Goal: Information Seeking & Learning: Learn about a topic

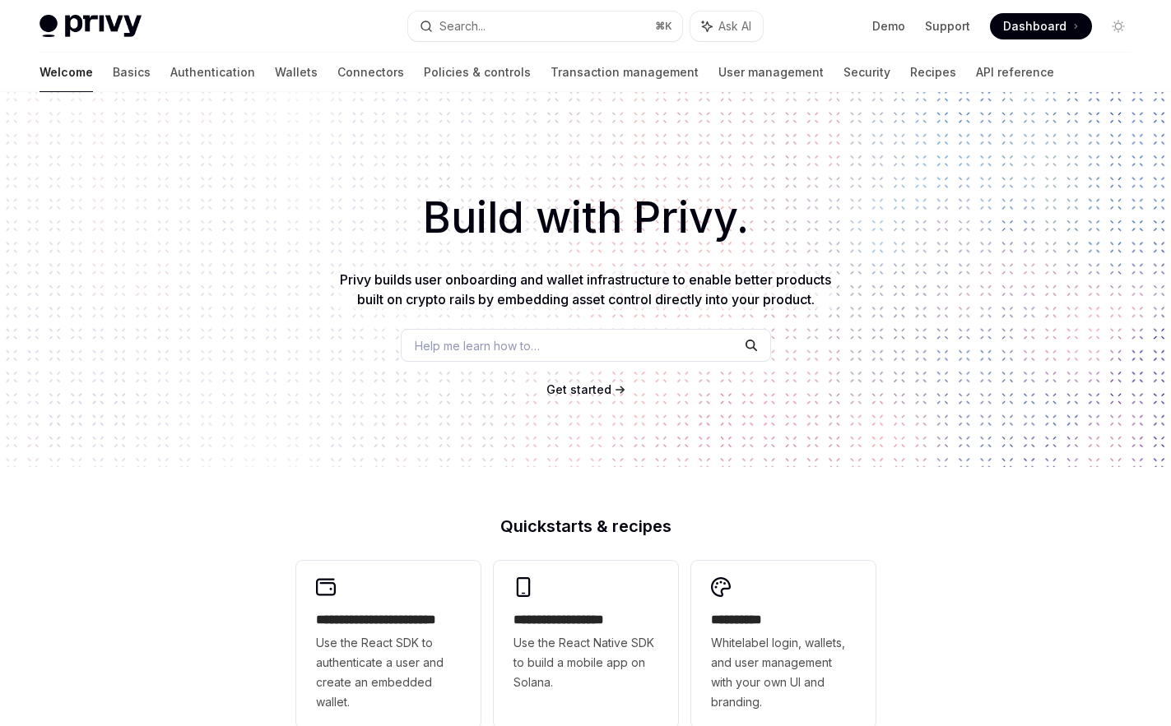
click at [590, 349] on div "Help me learn how to…" at bounding box center [586, 345] width 370 height 33
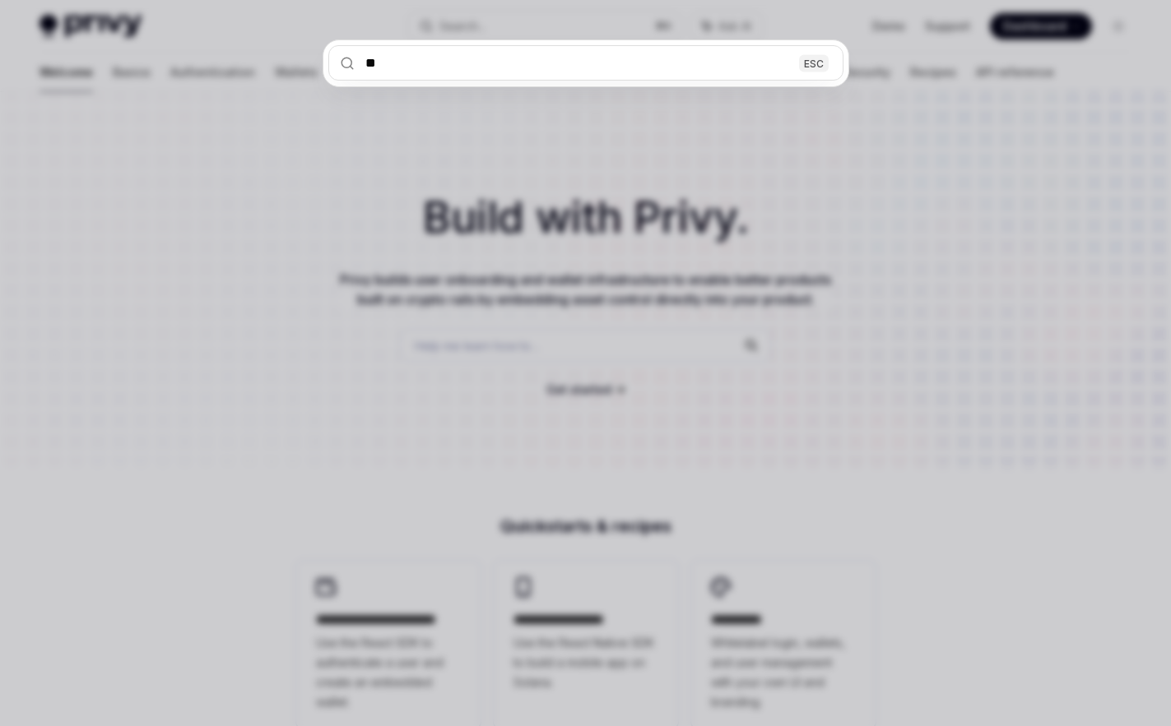
type input "***"
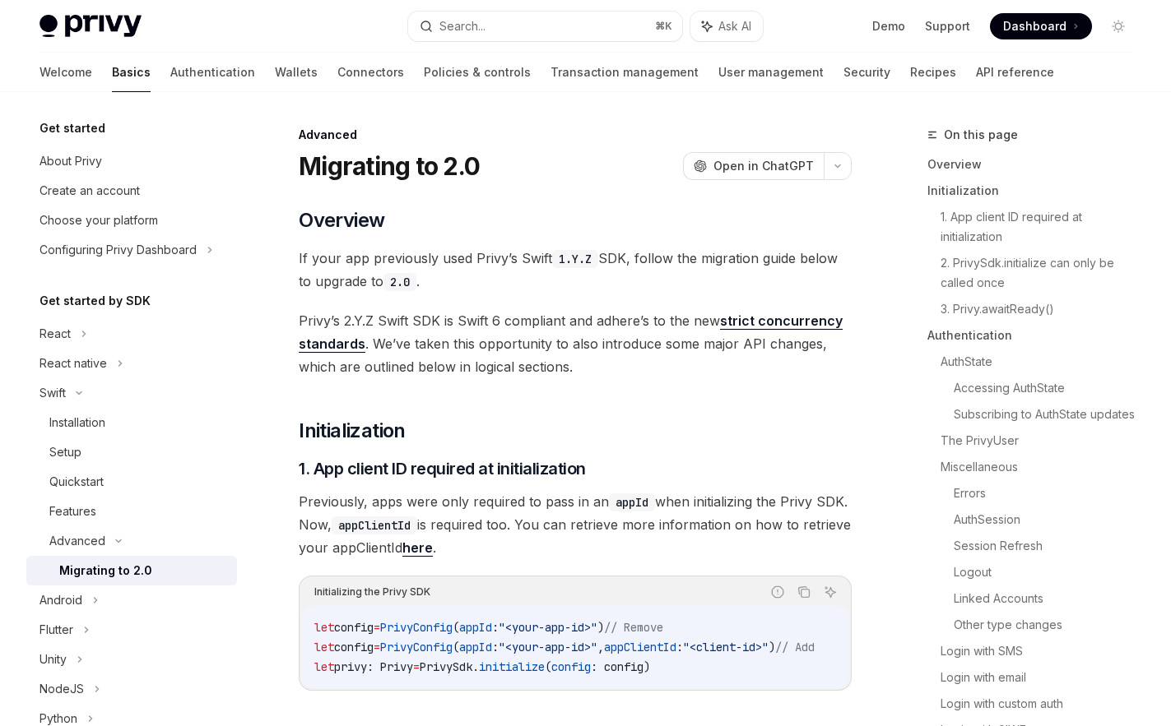
type textarea "*"
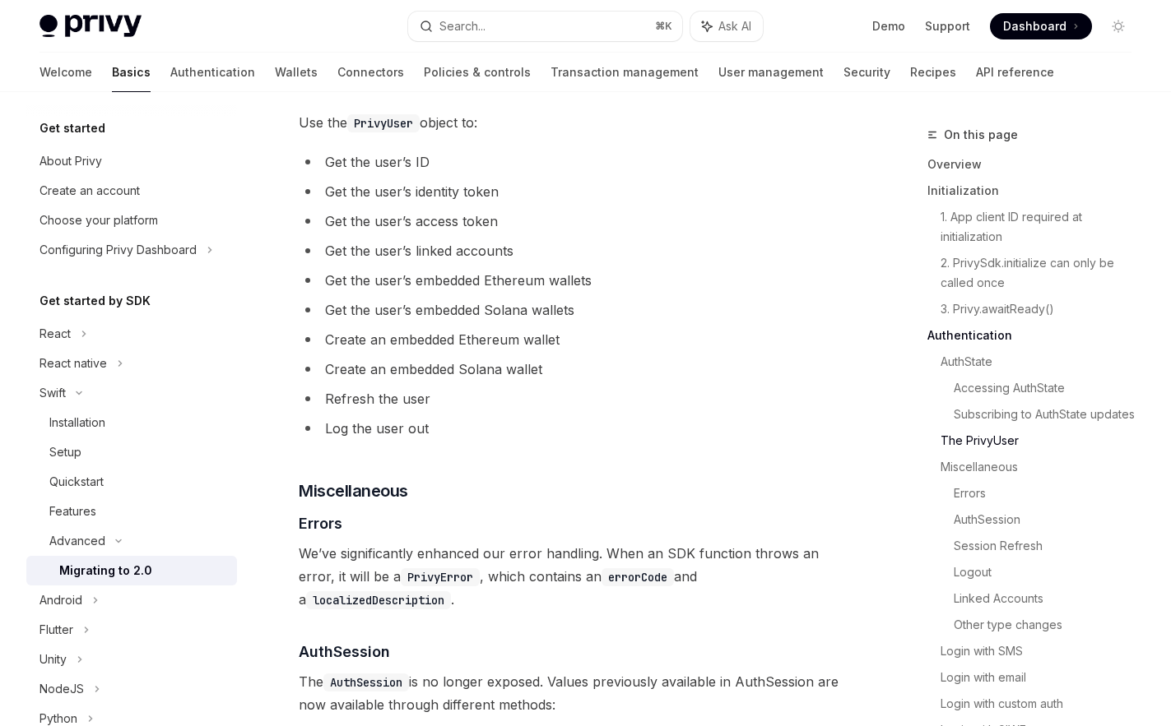
scroll to position [267, 0]
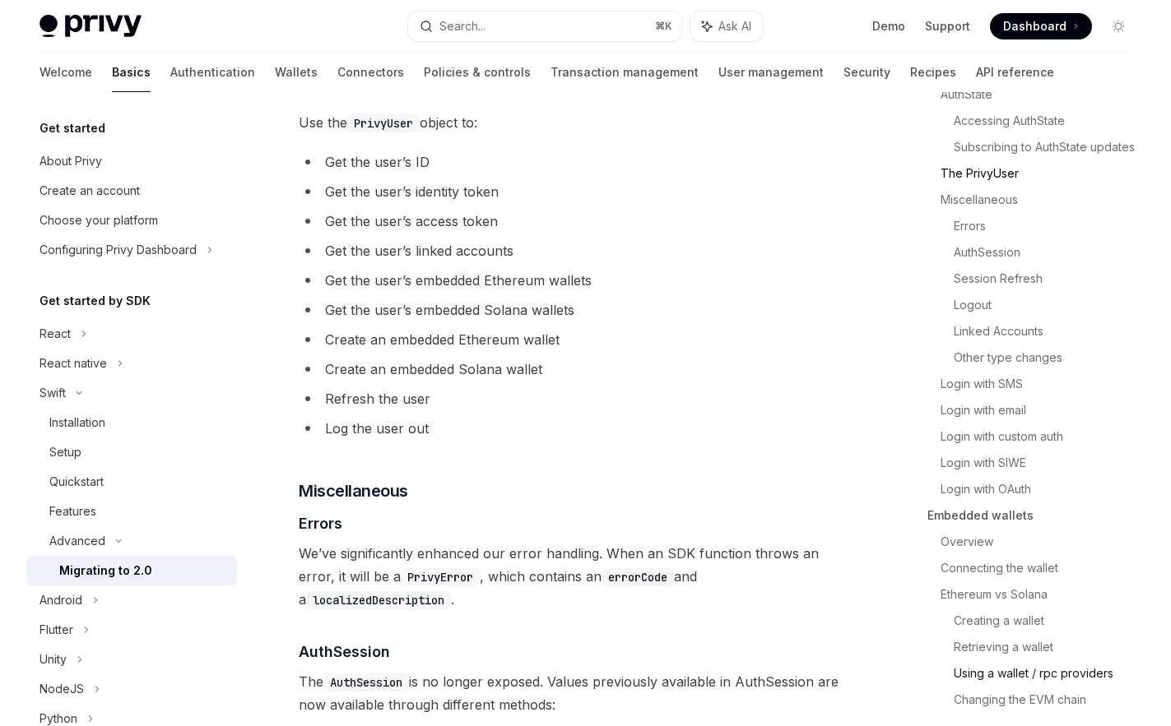
click at [1000, 667] on link "Using a wallet / rpc providers" at bounding box center [1048, 674] width 191 height 26
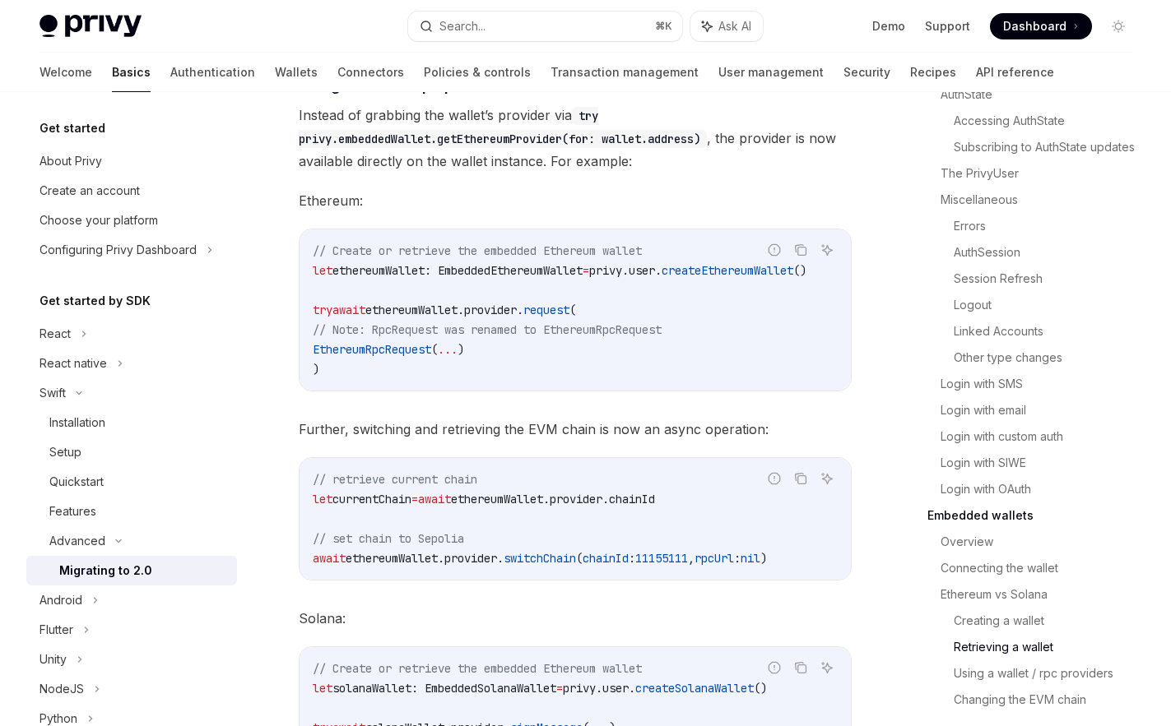
scroll to position [6892, 0]
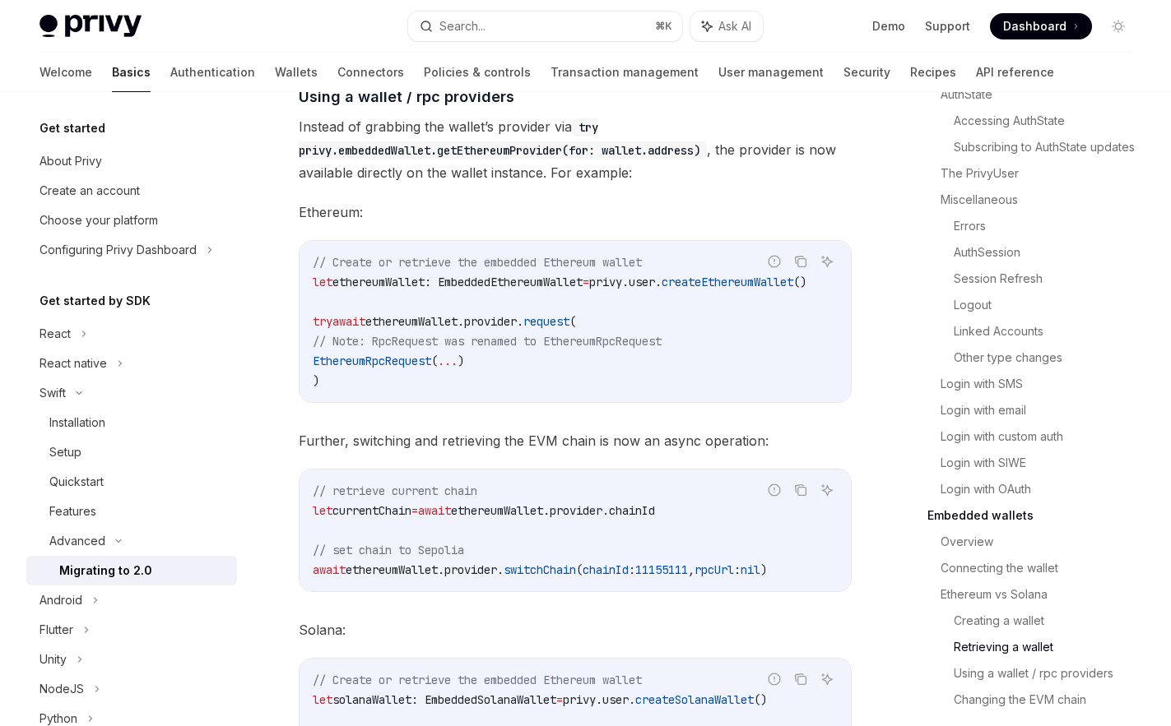
click at [470, 224] on span "Ethereum:" at bounding box center [575, 212] width 553 height 23
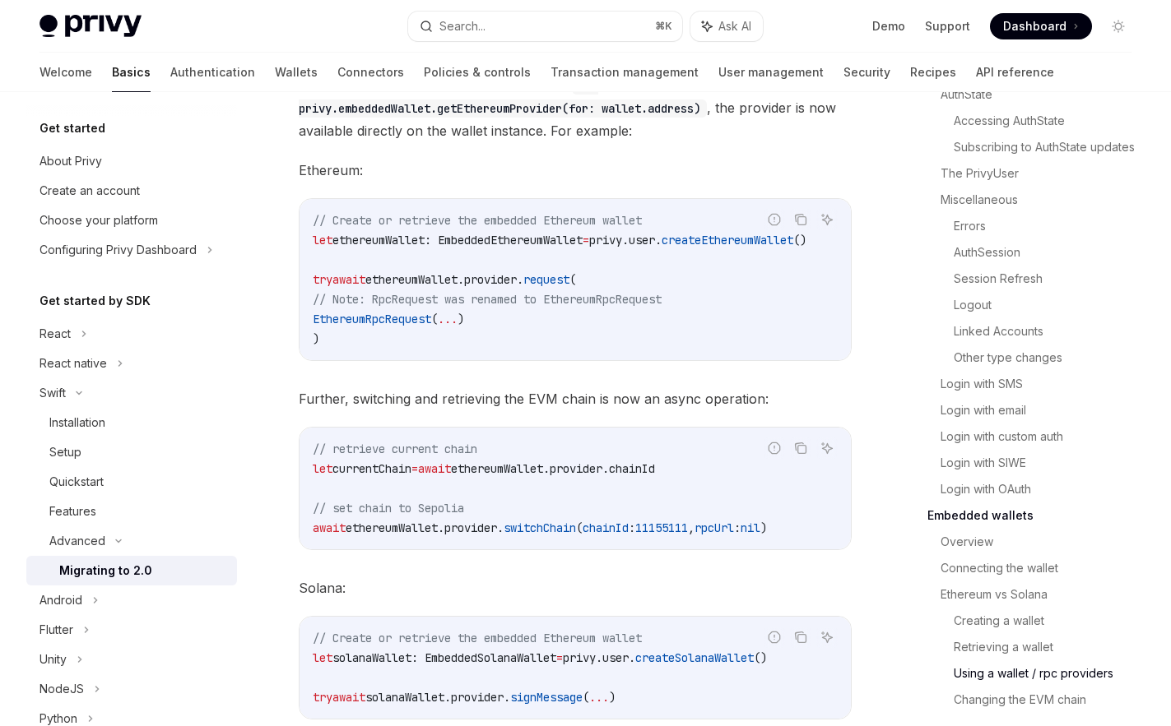
scroll to position [6941, 0]
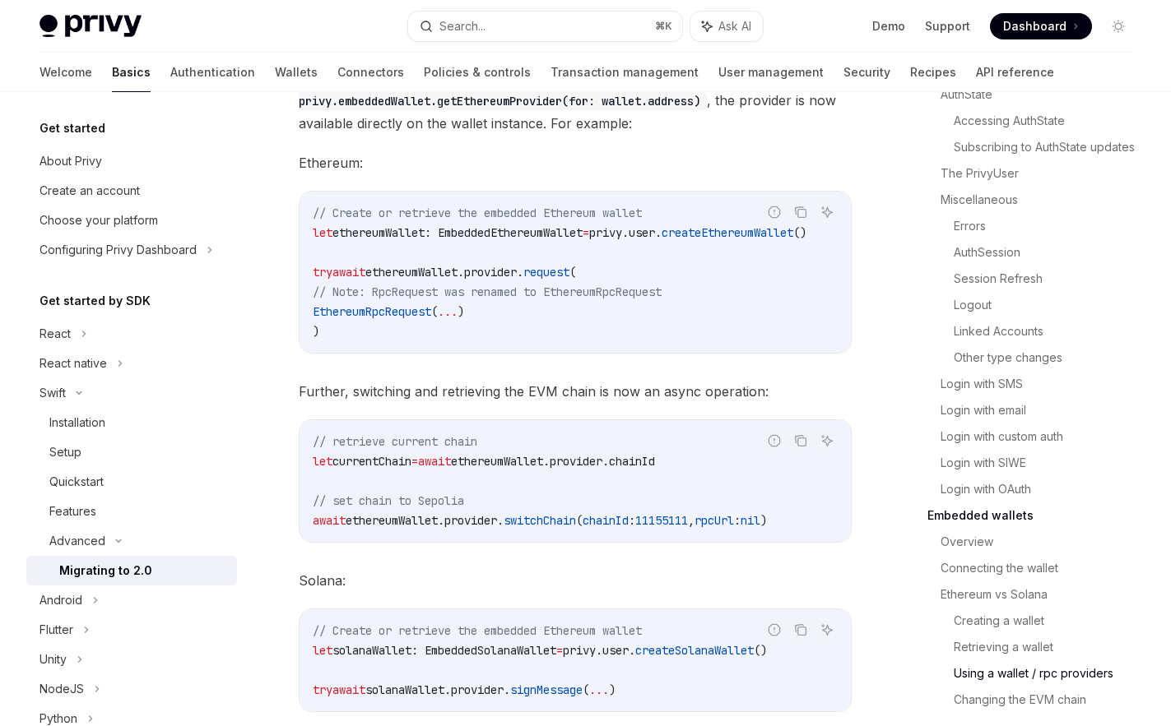
click at [445, 135] on span "Instead of grabbing the wallet’s provider via try privy.embeddedWallet.getEther…" at bounding box center [575, 100] width 553 height 69
drag, startPoint x: 503, startPoint y: 143, endPoint x: 585, endPoint y: 146, distance: 82.3
click at [585, 135] on span "Instead of grabbing the wallet’s provider via try privy.embeddedWallet.getEther…" at bounding box center [575, 100] width 553 height 69
click at [467, 174] on span "Ethereum:" at bounding box center [575, 162] width 553 height 23
click at [593, 174] on span "Ethereum:" at bounding box center [575, 162] width 553 height 23
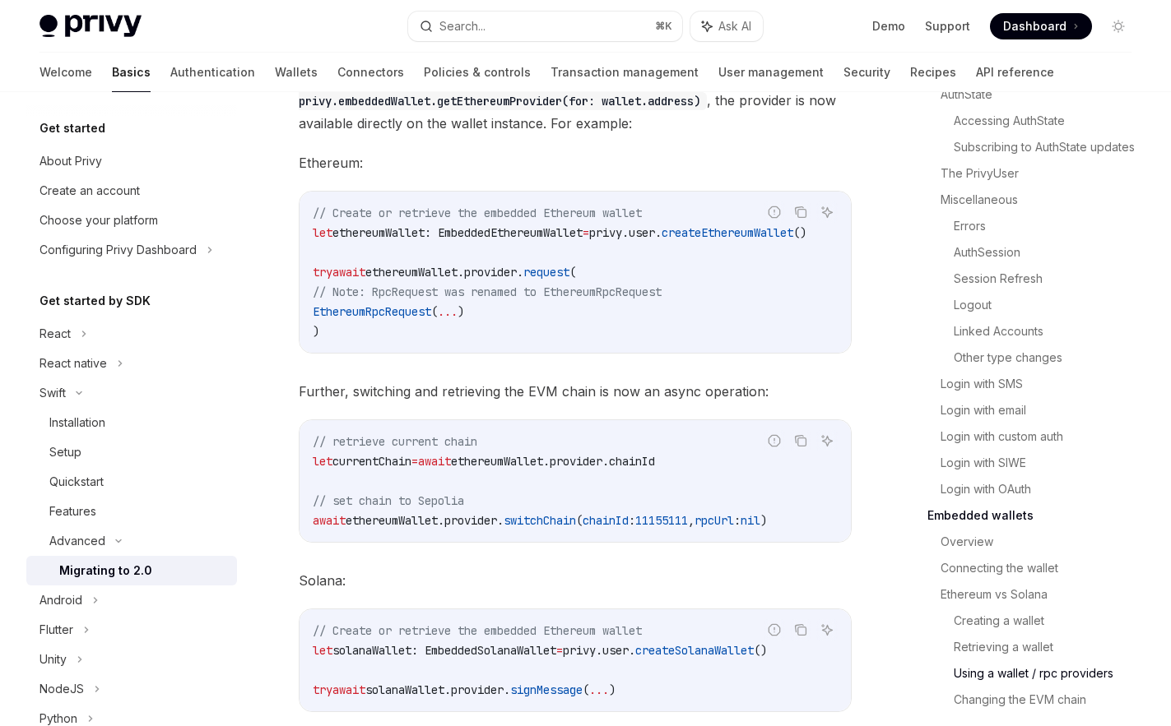
click at [421, 135] on span "Instead of grabbing the wallet’s provider via try privy.embeddedWallet.getEther…" at bounding box center [575, 100] width 553 height 69
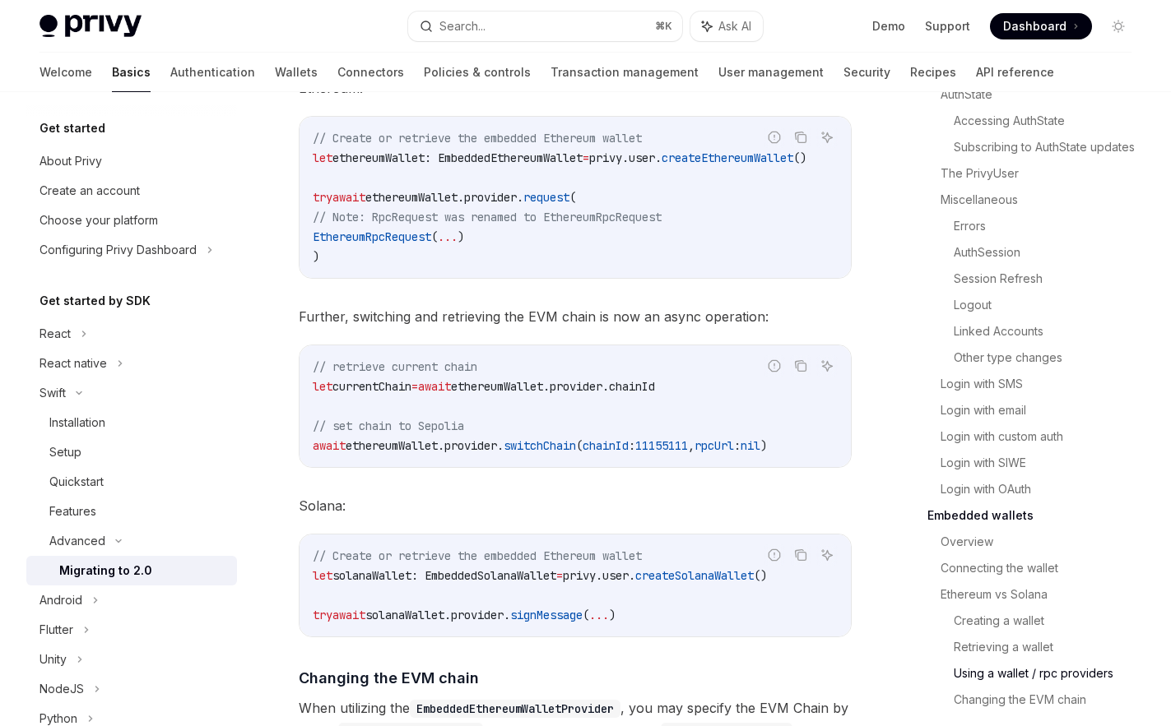
scroll to position [7079, 0]
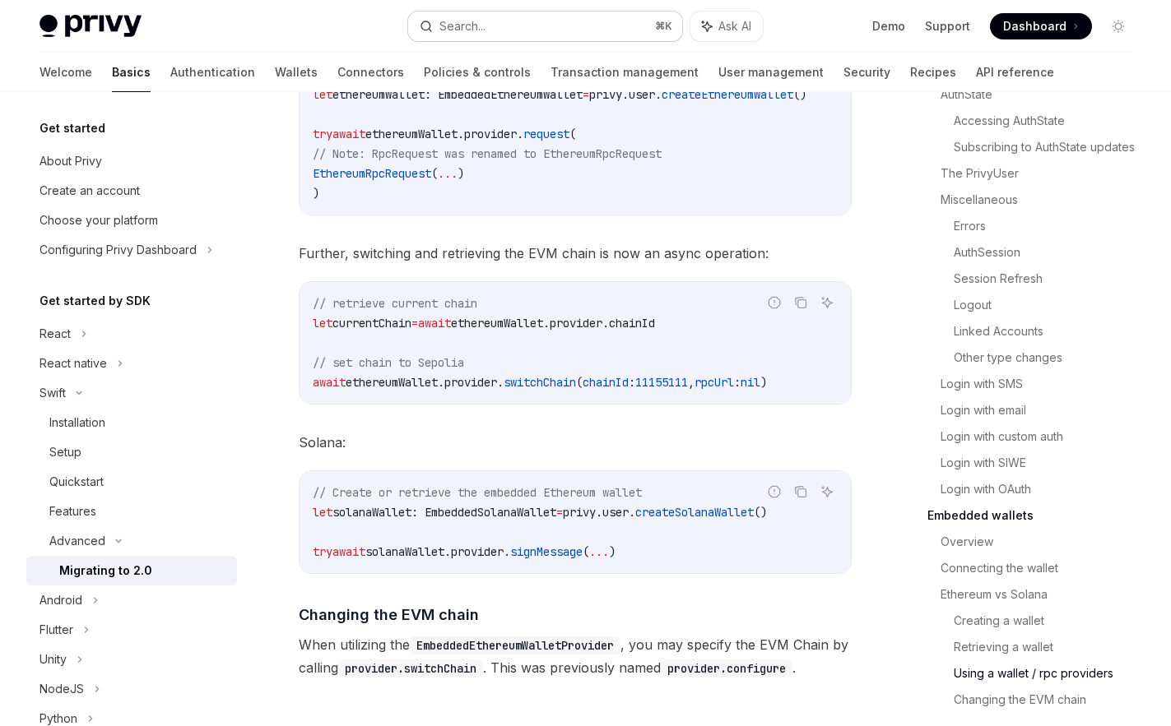
click at [491, 26] on button "Search... ⌘ K" at bounding box center [545, 27] width 275 height 30
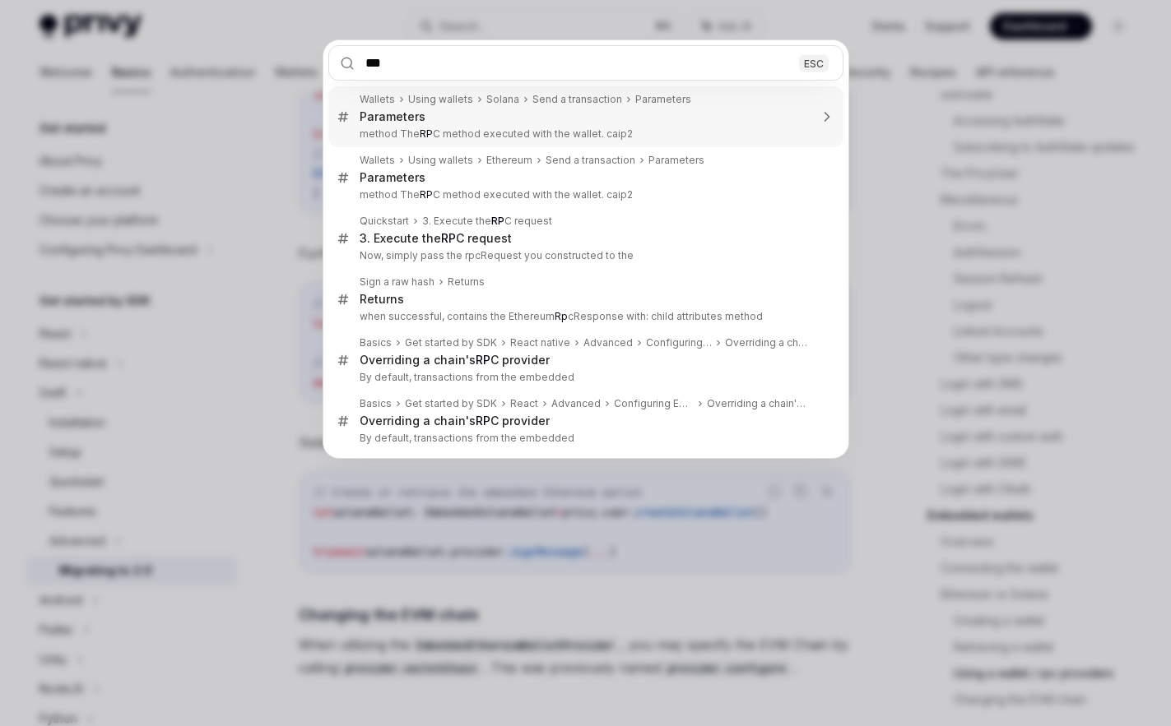
type input "***"
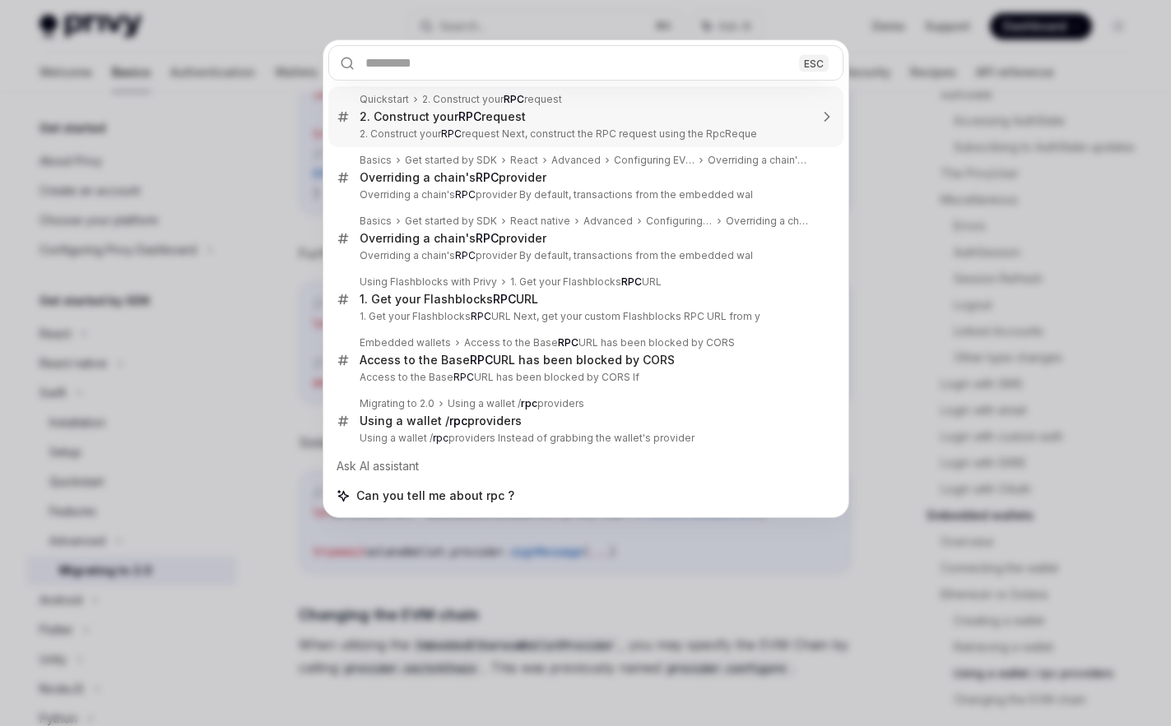
type textarea "*"
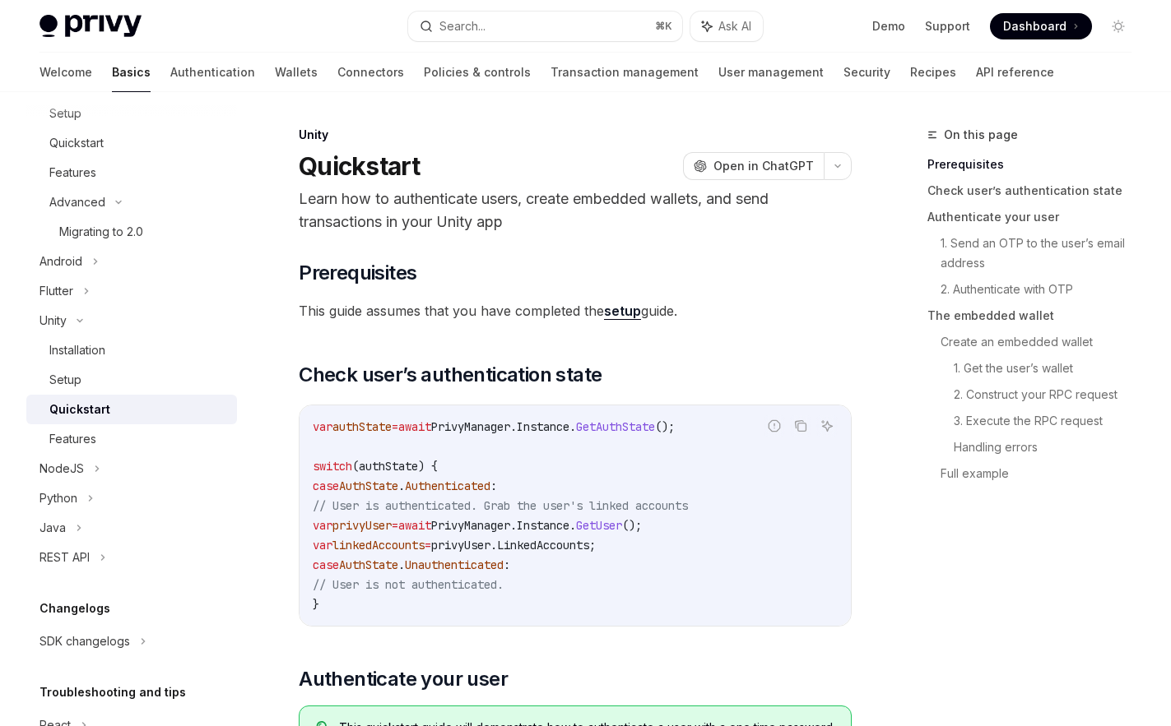
click at [426, 172] on div "Quickstart OpenAI Open in ChatGPT" at bounding box center [575, 166] width 553 height 30
click at [425, 189] on p "Learn how to authenticate users, create embedded wallets, and send transactions…" at bounding box center [575, 211] width 553 height 46
drag, startPoint x: 425, startPoint y: 216, endPoint x: 480, endPoint y: 234, distance: 58.0
click at [429, 216] on p "Learn how to authenticate users, create embedded wallets, and send transactions…" at bounding box center [575, 211] width 553 height 46
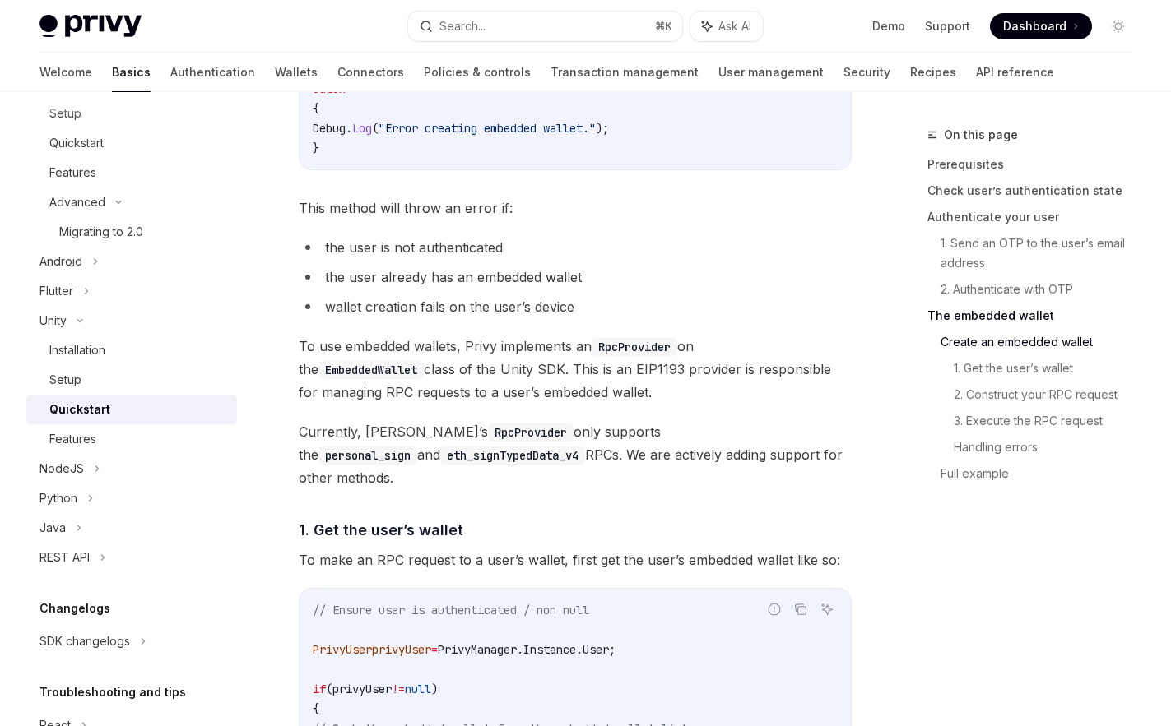
scroll to position [2246, 0]
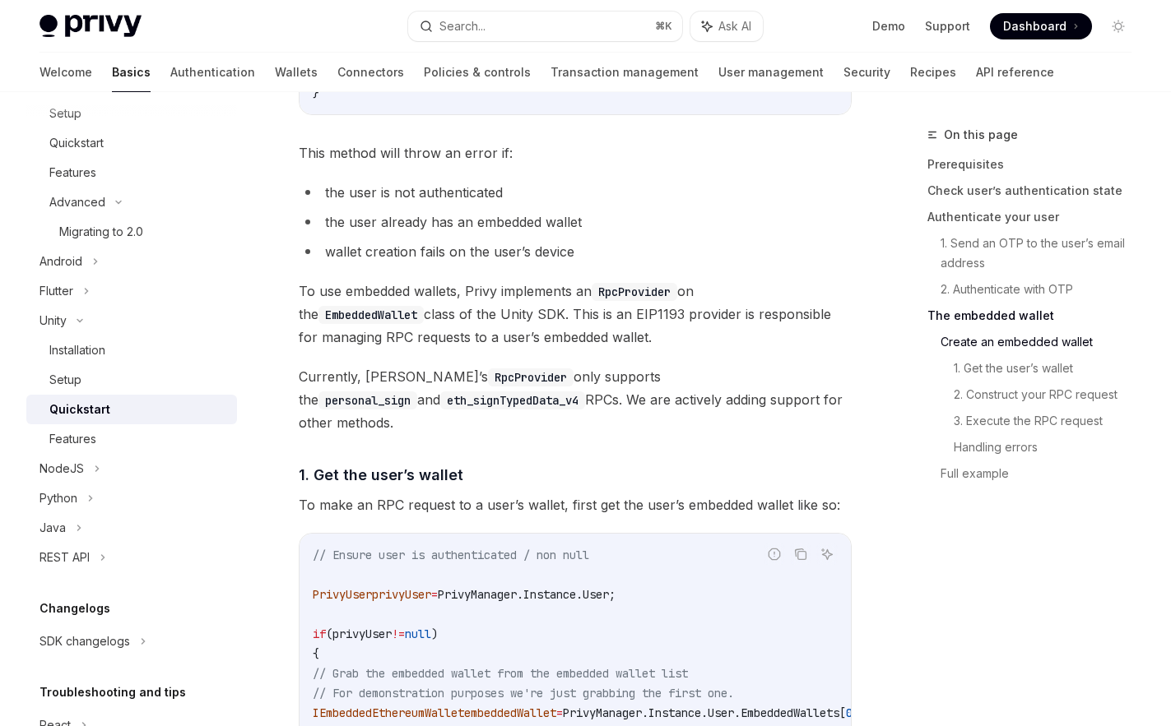
click at [399, 349] on span "To use embedded wallets, Privy implements an RpcProvider on the EmbeddedWallet …" at bounding box center [575, 314] width 553 height 69
drag, startPoint x: 490, startPoint y: 346, endPoint x: 543, endPoint y: 370, distance: 57.8
click at [517, 349] on span "To use embedded wallets, Privy implements an RpcProvider on the EmbeddedWallet …" at bounding box center [575, 314] width 553 height 69
click at [622, 349] on span "To use embedded wallets, Privy implements an RpcProvider on the EmbeddedWallet …" at bounding box center [575, 314] width 553 height 69
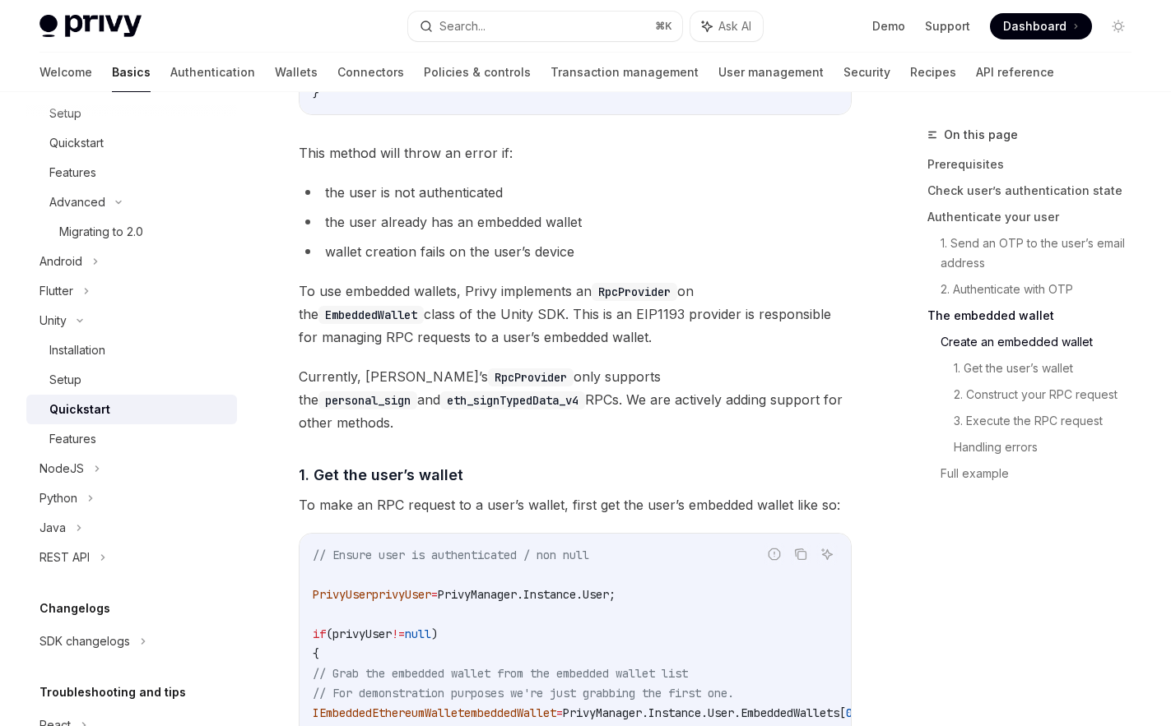
drag, startPoint x: 350, startPoint y: 360, endPoint x: 404, endPoint y: 360, distance: 54.3
click at [372, 349] on span "To use embedded wallets, Privy implements an RpcProvider on the EmbeddedWallet …" at bounding box center [575, 314] width 553 height 69
click at [503, 385] on span "Currently, [PERSON_NAME]’s RpcProvider only supports the personal_sign and eth_…" at bounding box center [575, 399] width 553 height 69
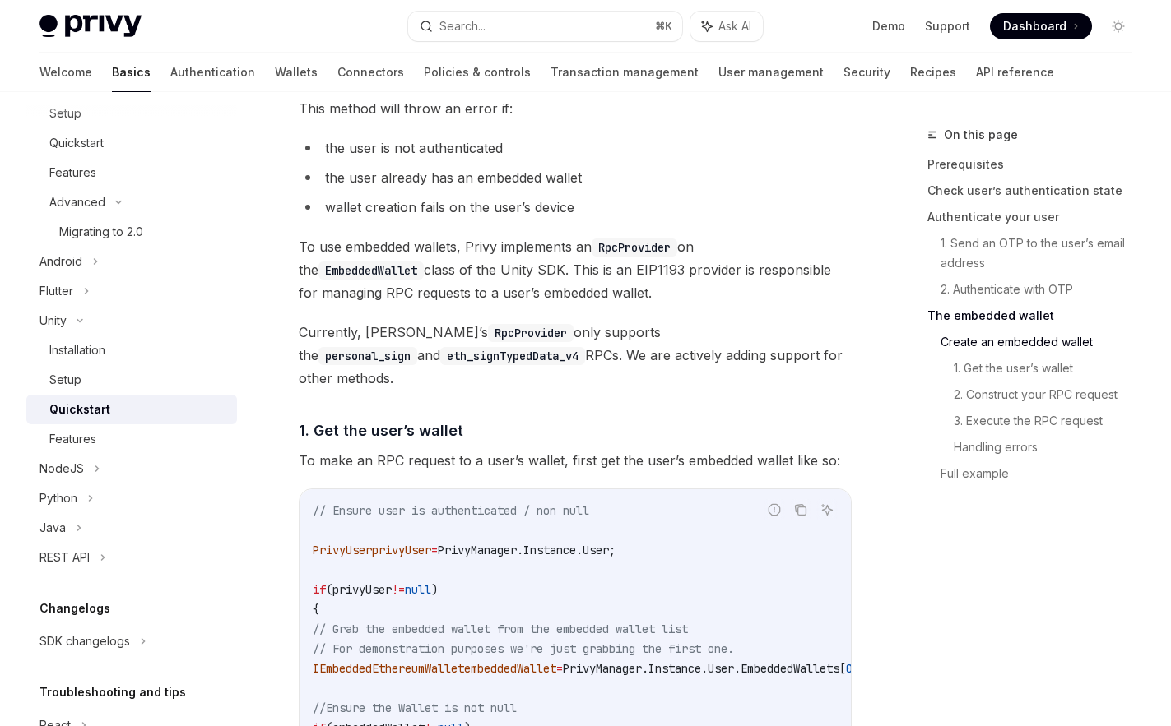
scroll to position [2292, 0]
click at [564, 354] on span "Currently, [PERSON_NAME]’s RpcProvider only supports the personal_sign and eth_…" at bounding box center [575, 353] width 553 height 69
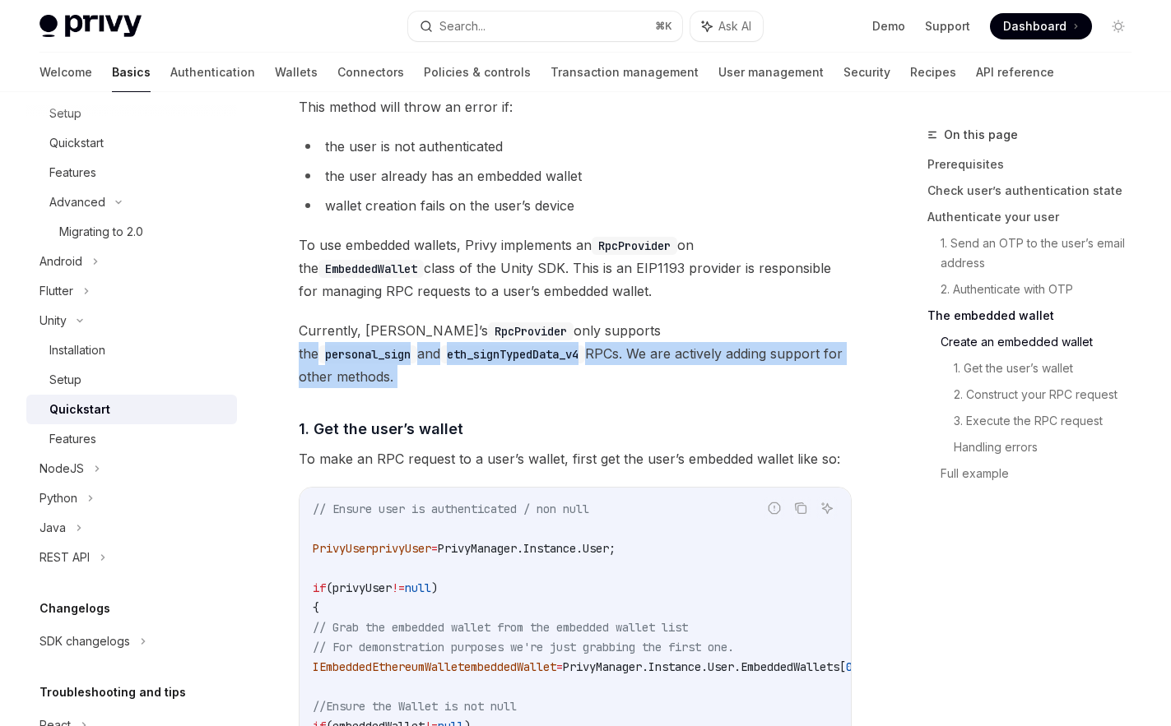
drag, startPoint x: 583, startPoint y: 342, endPoint x: 620, endPoint y: 397, distance: 65.7
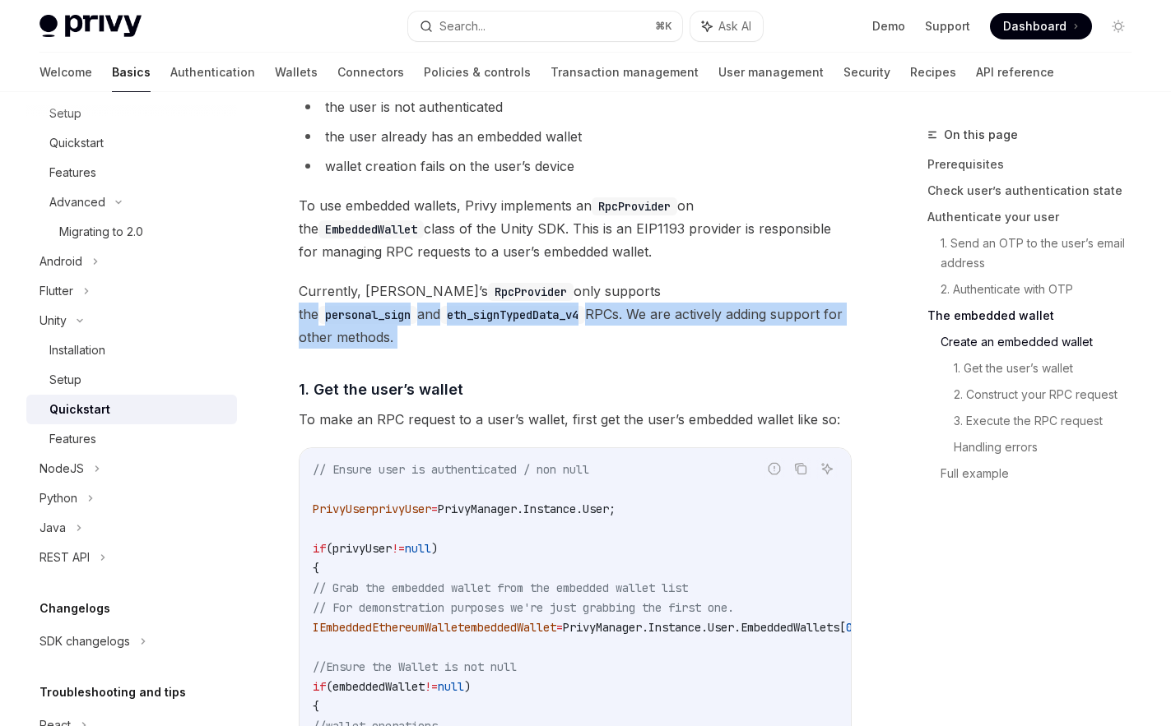
scroll to position [2354, 0]
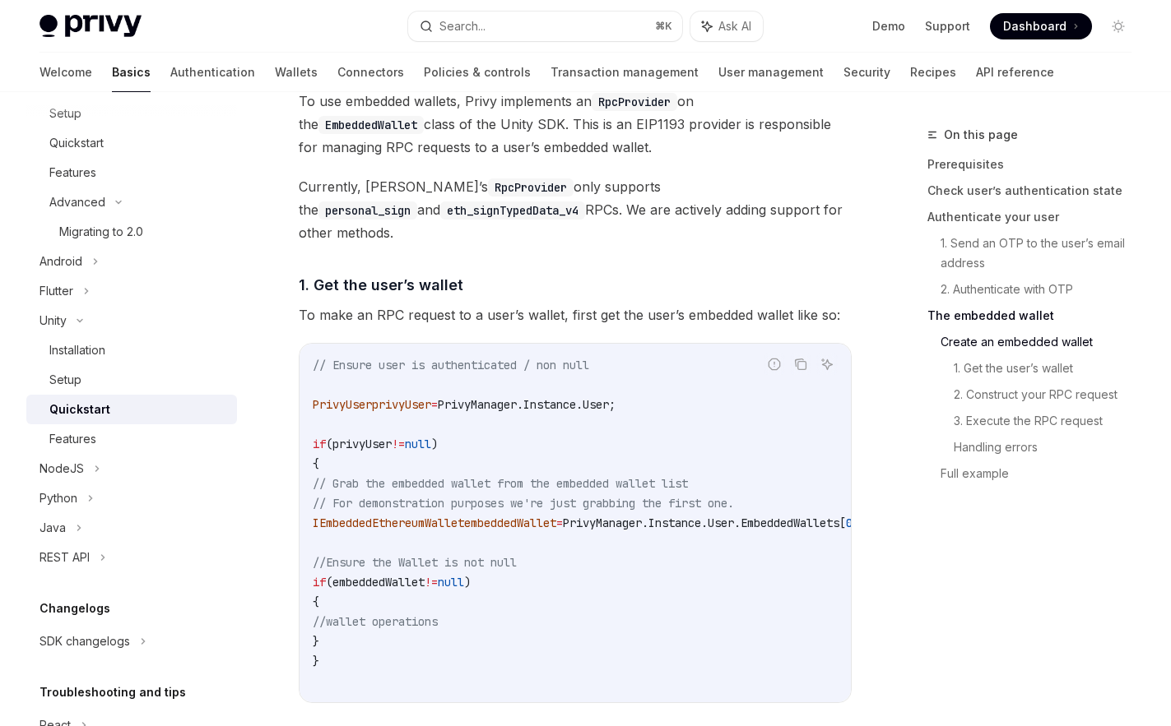
scroll to position [2439, 0]
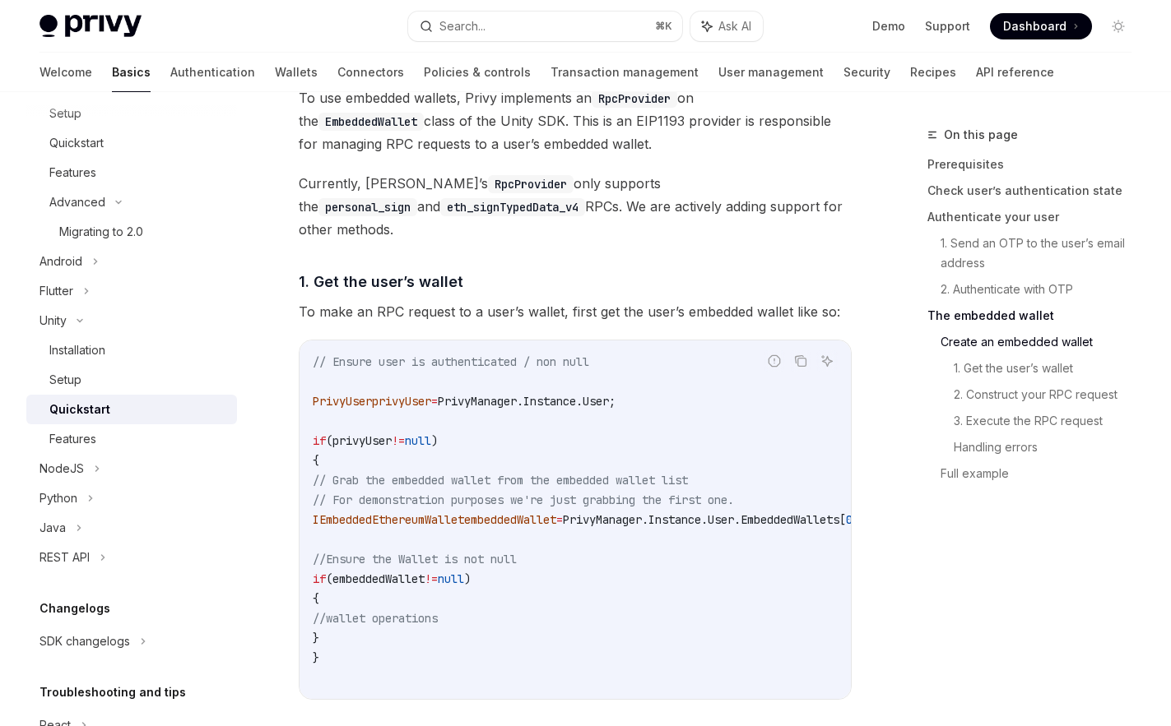
click at [597, 319] on span "To make an RPC request to a user’s wallet, first get the user’s embedded wallet…" at bounding box center [575, 311] width 553 height 23
